Goal: Transaction & Acquisition: Purchase product/service

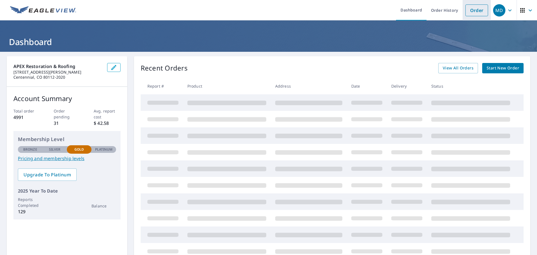
click at [473, 14] on link "Order" at bounding box center [476, 10] width 23 height 12
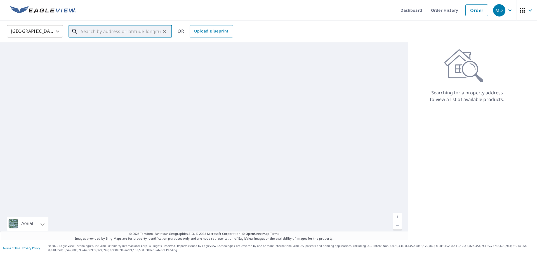
click at [124, 31] on input "text" at bounding box center [121, 31] width 80 height 16
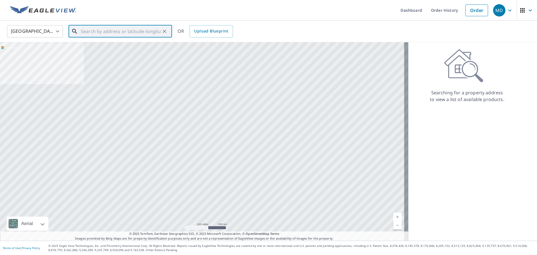
paste input "[STREET_ADDRESS][PERSON_NAME]"
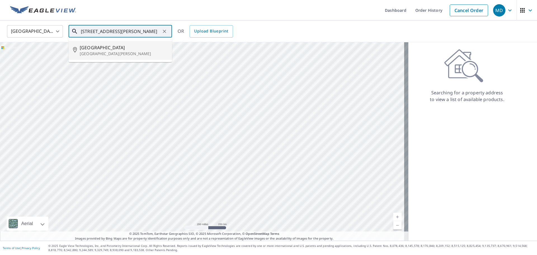
click at [121, 48] on span "[GEOGRAPHIC_DATA]" at bounding box center [124, 47] width 88 height 7
type input "[STREET_ADDRESS][PERSON_NAME]"
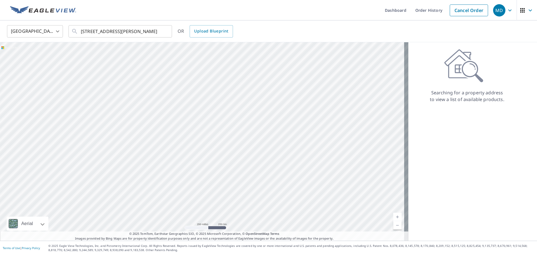
scroll to position [0, 0]
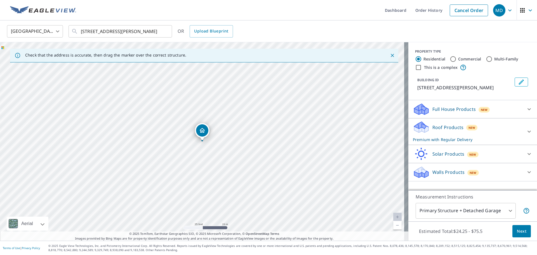
click at [483, 212] on body "MD MD Dashboard Order History Cancel Order MD [GEOGRAPHIC_DATA] [GEOGRAPHIC_DAT…" at bounding box center [268, 127] width 537 height 255
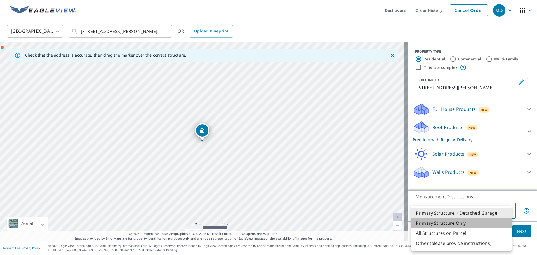
click at [462, 225] on li "Primary Structure Only" at bounding box center [461, 223] width 100 height 10
type input "2"
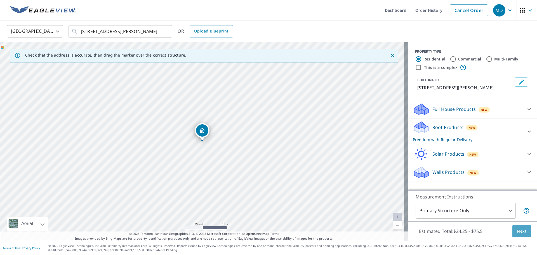
click at [518, 230] on span "Next" at bounding box center [522, 231] width 10 height 7
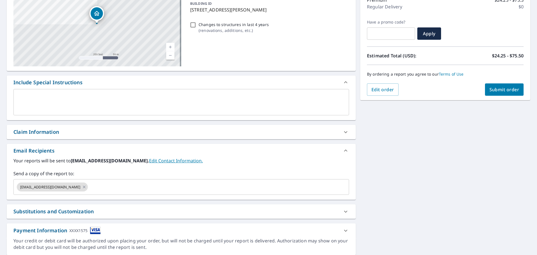
scroll to position [84, 0]
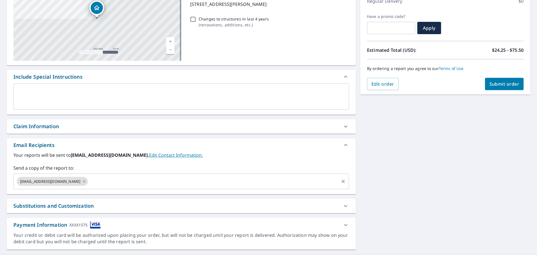
click at [112, 183] on input "text" at bounding box center [213, 181] width 249 height 11
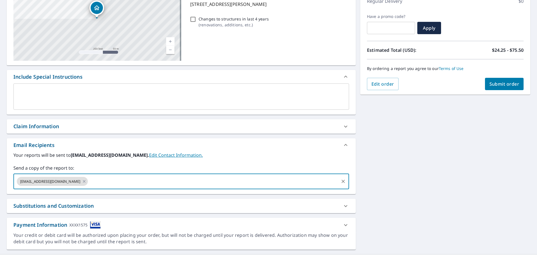
paste input "[EMAIL_ADDRESS][DOMAIN_NAME]"
type input "[EMAIL_ADDRESS][DOMAIN_NAME]"
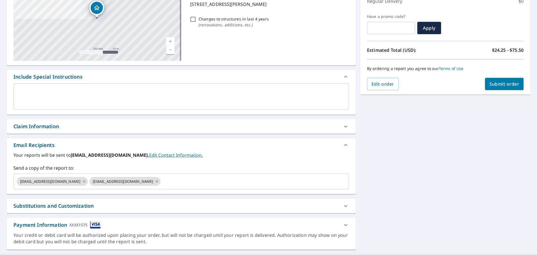
click at [465, 135] on div "[STREET_ADDRESS][PERSON_NAME] A standard road map Aerial A detailed look from a…" at bounding box center [268, 111] width 537 height 286
click at [501, 85] on span "Submit order" at bounding box center [504, 84] width 30 height 6
checkbox input "true"
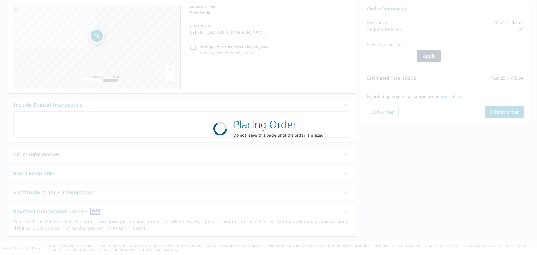
scroll to position [56, 0]
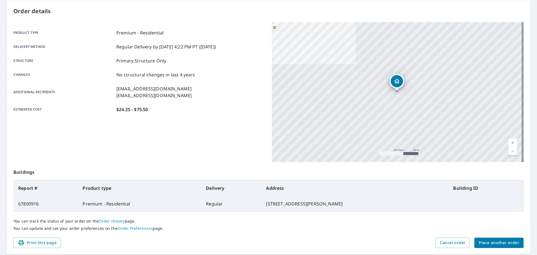
click at [487, 244] on span "Place another order" at bounding box center [499, 242] width 40 height 7
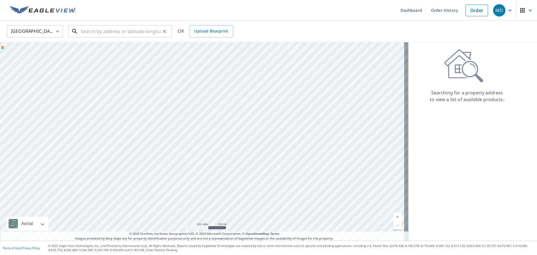
click at [121, 35] on input "text" at bounding box center [121, 31] width 80 height 16
paste input "[STREET_ADDRESS]"
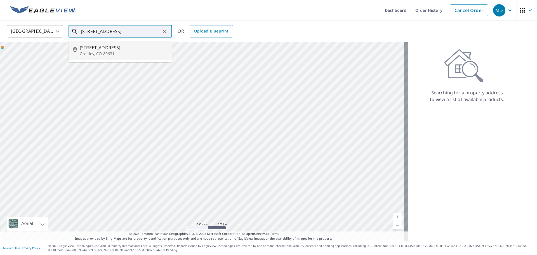
click at [105, 52] on p "Greeley, CO 80631" at bounding box center [124, 54] width 88 height 6
type input "[STREET_ADDRESS]"
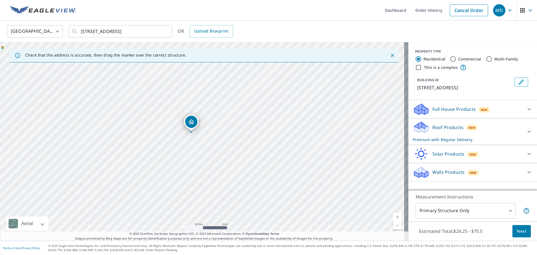
drag, startPoint x: 178, startPoint y: 122, endPoint x: 179, endPoint y: 144, distance: 22.4
click at [179, 144] on div "[STREET_ADDRESS]" at bounding box center [204, 141] width 408 height 198
drag, startPoint x: 176, startPoint y: 135, endPoint x: 204, endPoint y: 132, distance: 27.5
click at [204, 132] on div "[STREET_ADDRESS]" at bounding box center [204, 141] width 408 height 198
click at [450, 59] on input "Commercial" at bounding box center [453, 59] width 7 height 7
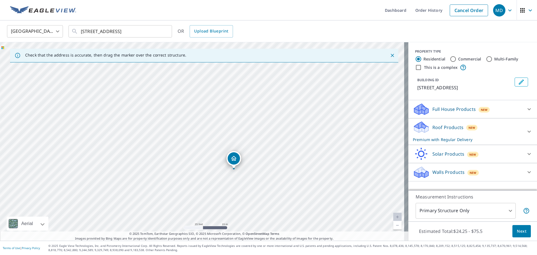
radio input "true"
type input "4"
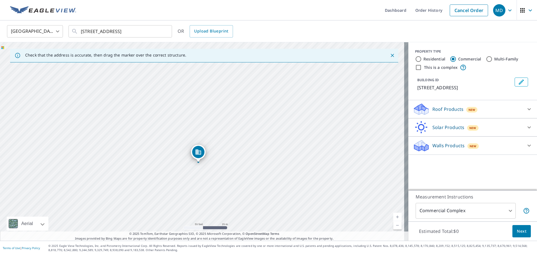
drag, startPoint x: 155, startPoint y: 119, endPoint x: 184, endPoint y: 145, distance: 38.8
click at [181, 145] on div "[STREET_ADDRESS]" at bounding box center [204, 141] width 408 height 198
drag, startPoint x: 109, startPoint y: 136, endPoint x: 173, endPoint y: 135, distance: 64.3
click at [173, 135] on div "[STREET_ADDRESS]" at bounding box center [204, 141] width 408 height 198
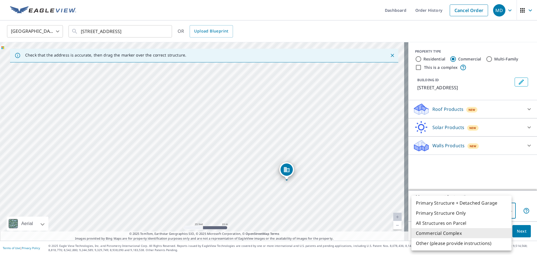
click at [476, 208] on body "MD MD Dashboard Order History Cancel Order MD [GEOGRAPHIC_DATA] [GEOGRAPHIC_DAT…" at bounding box center [268, 127] width 537 height 255
click at [504, 177] on div at bounding box center [268, 127] width 537 height 255
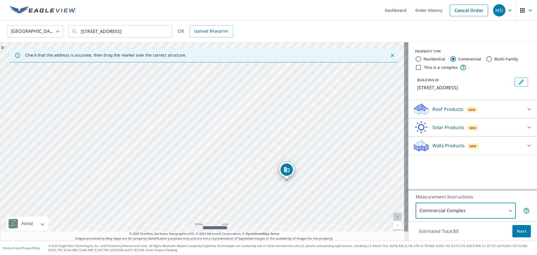
click at [520, 231] on span "Next" at bounding box center [522, 231] width 10 height 7
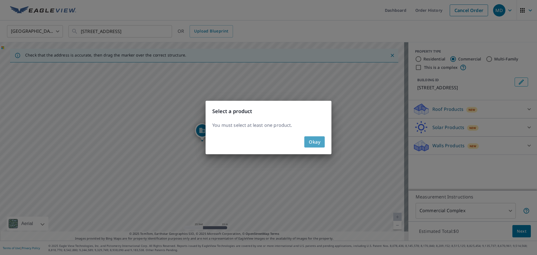
click at [312, 146] on button "Okay" at bounding box center [314, 141] width 20 height 11
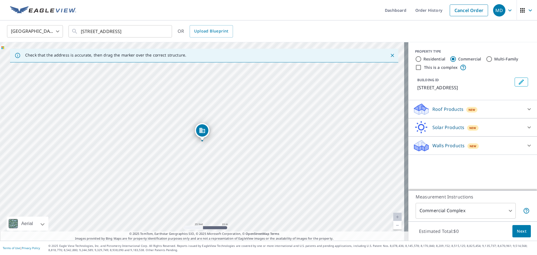
click at [442, 110] on p "Roof Products" at bounding box center [447, 109] width 31 height 7
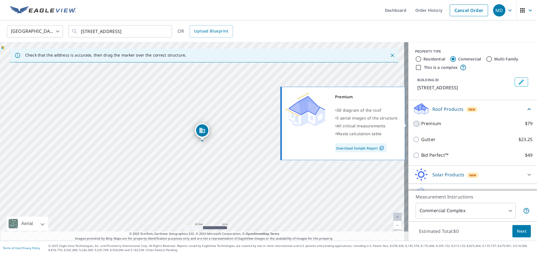
click at [413, 122] on input "Premium $79" at bounding box center [417, 123] width 8 height 7
checkbox input "true"
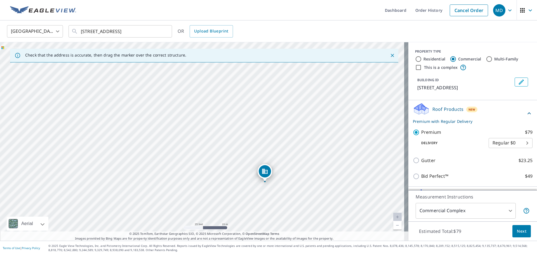
drag, startPoint x: 285, startPoint y: 206, endPoint x: 302, endPoint y: 198, distance: 19.0
click at [302, 199] on div "[STREET_ADDRESS]" at bounding box center [204, 141] width 408 height 198
click at [519, 231] on span "Next" at bounding box center [522, 231] width 10 height 7
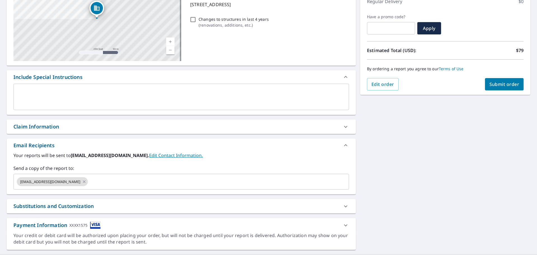
scroll to position [84, 0]
click at [91, 184] on input "text" at bounding box center [213, 181] width 249 height 11
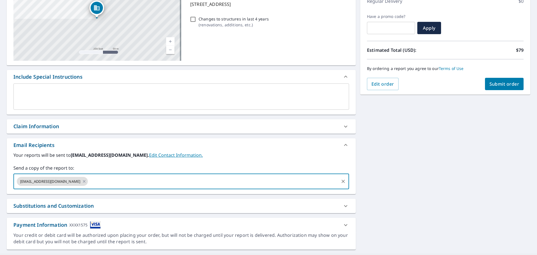
paste input "[EMAIL_ADDRESS][DOMAIN_NAME]"
type input "[EMAIL_ADDRESS][DOMAIN_NAME]"
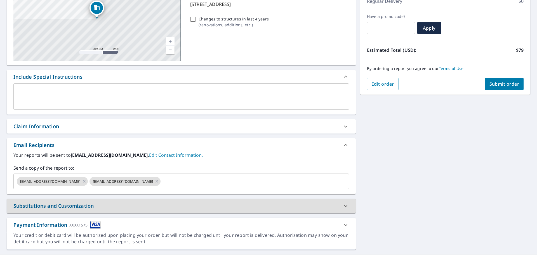
click at [436, 127] on div "[STREET_ADDRESS] Aerial Road A standard road map Aerial A detailed look from ab…" at bounding box center [268, 111] width 537 height 286
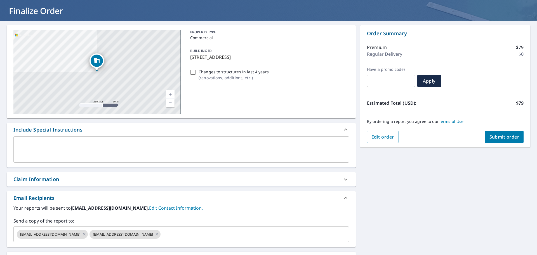
scroll to position [28, 0]
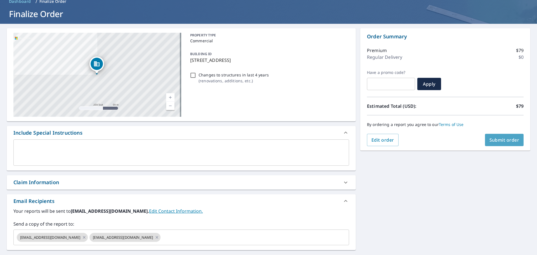
click at [497, 138] on span "Submit order" at bounding box center [504, 140] width 30 height 6
checkbox input "true"
